Goal: Information Seeking & Learning: Learn about a topic

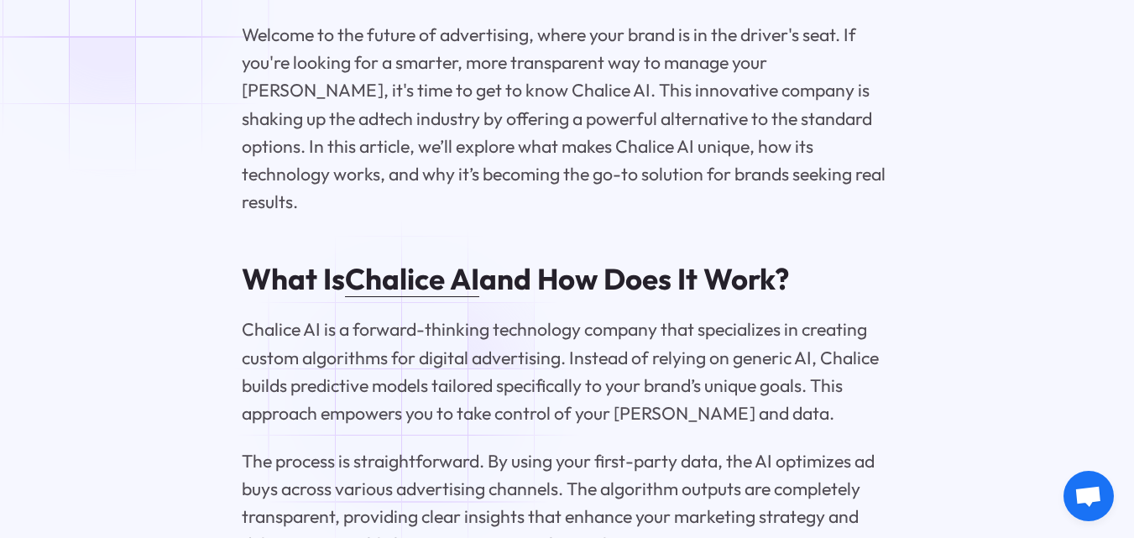
scroll to position [2099, 0]
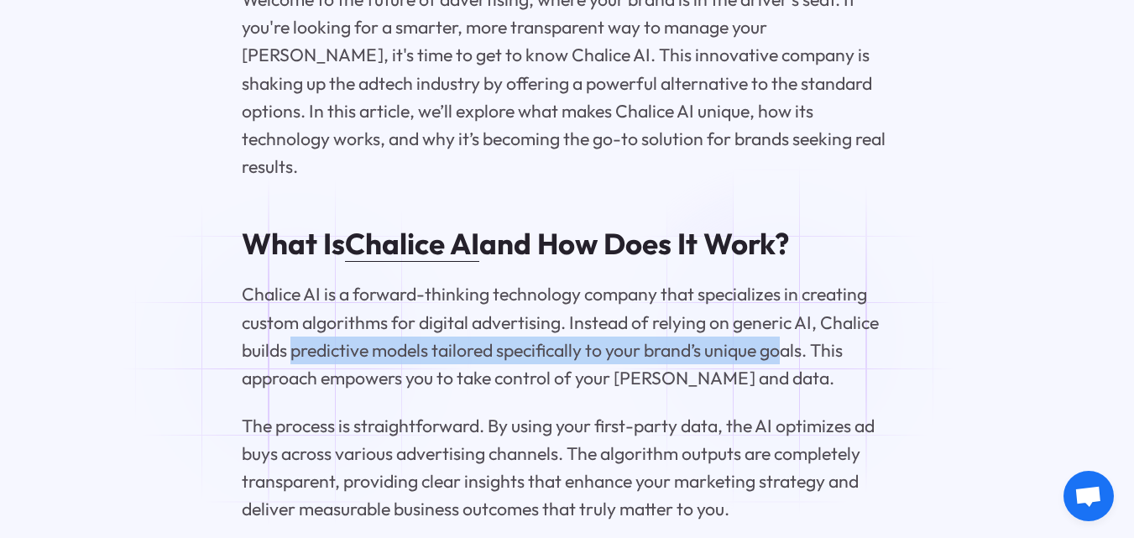
drag, startPoint x: 290, startPoint y: 338, endPoint x: 788, endPoint y: 339, distance: 498.6
click at [788, 339] on p "Chalice AI is a forward-thinking technology company that specializes in creatin…" at bounding box center [567, 336] width 651 height 112
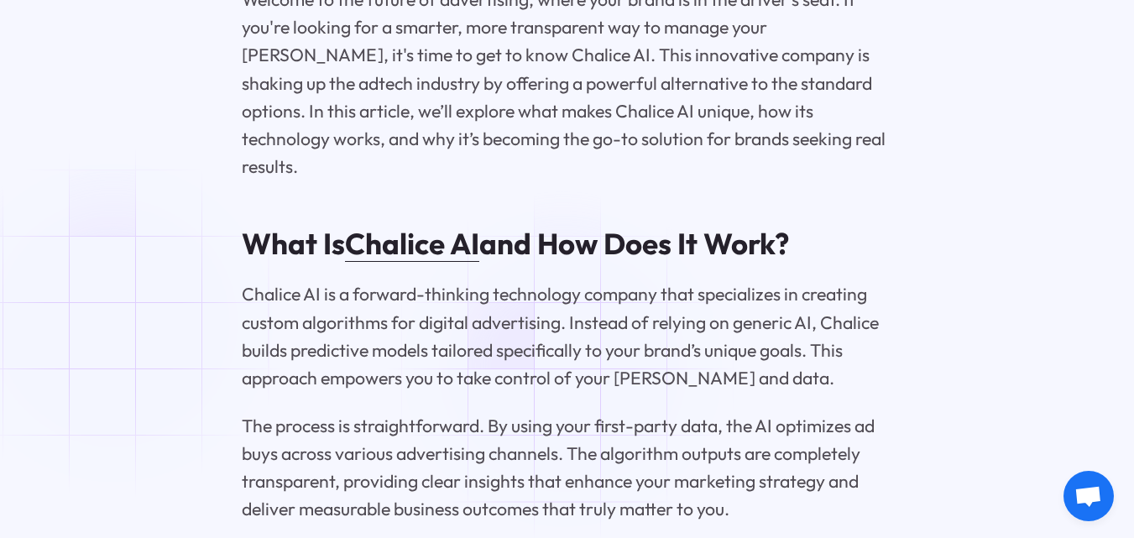
click at [569, 368] on p "Chalice AI is a forward-thinking technology company that specializes in creatin…" at bounding box center [567, 336] width 651 height 112
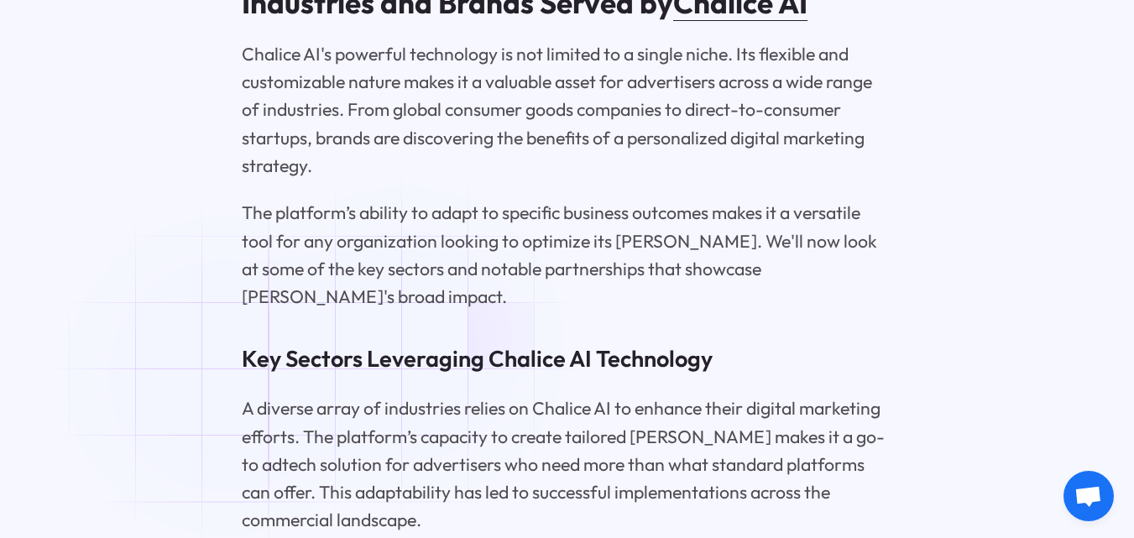
scroll to position [3777, 0]
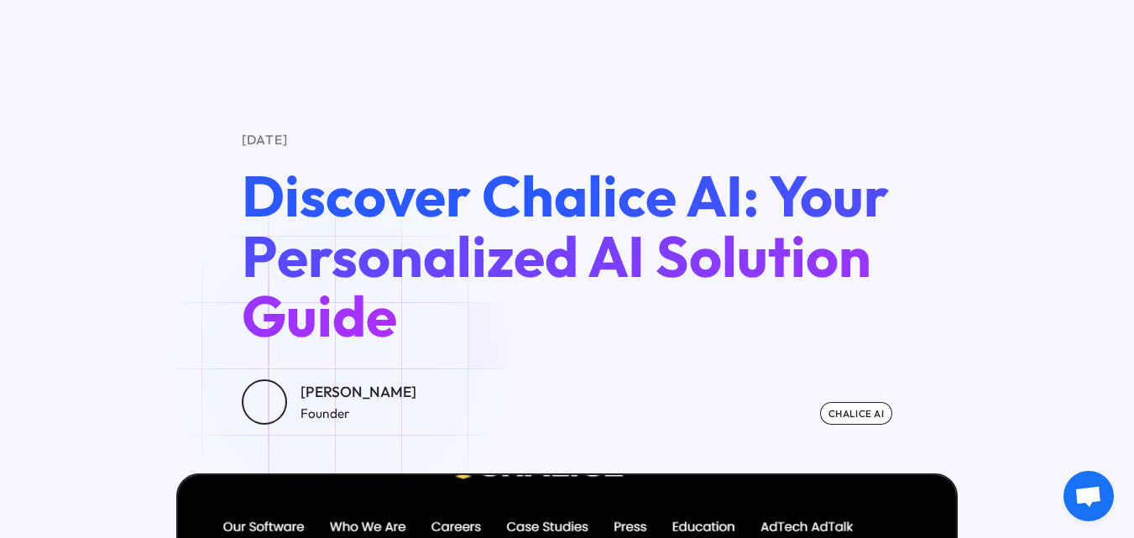
scroll to position [3420, 0]
